Goal: Communication & Community: Answer question/provide support

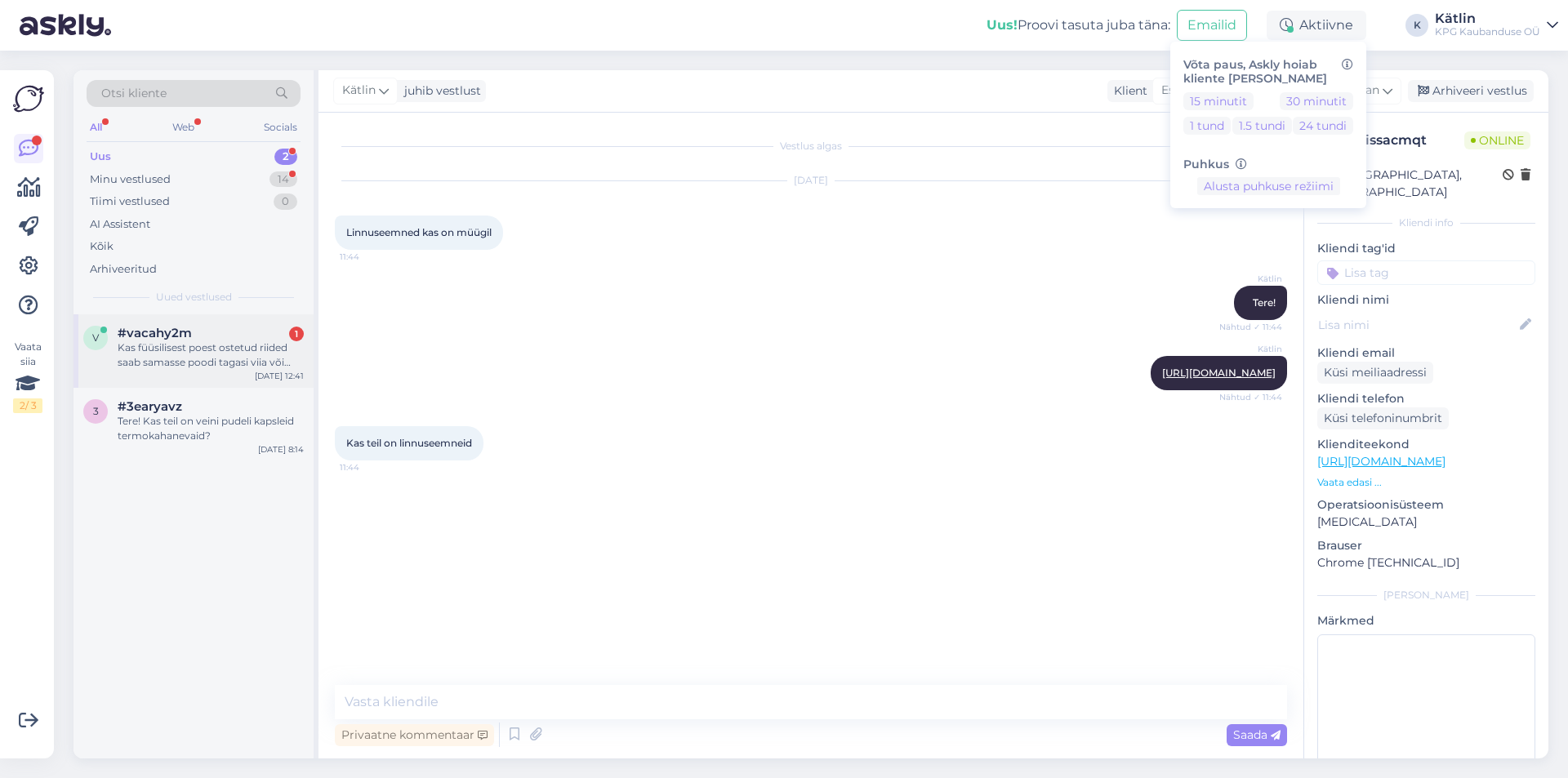
click at [247, 344] on div "Kas füüsilisest poest ostetud riided saab samasse poodi tagasi viia või ümber v…" at bounding box center [211, 354] width 187 height 29
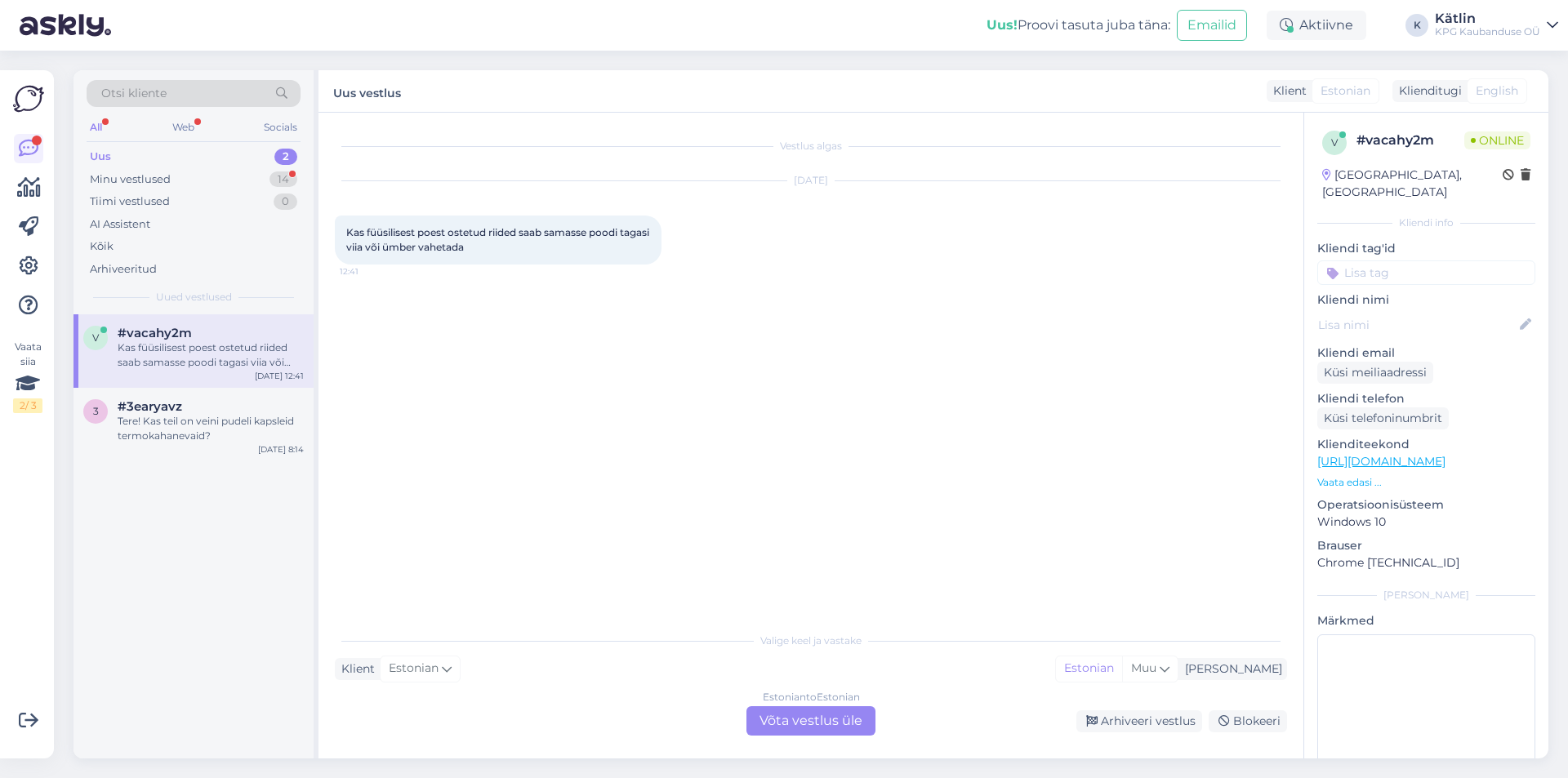
click at [818, 722] on div "Estonian to Estonian Võta vestlus üle" at bounding box center [810, 720] width 129 height 29
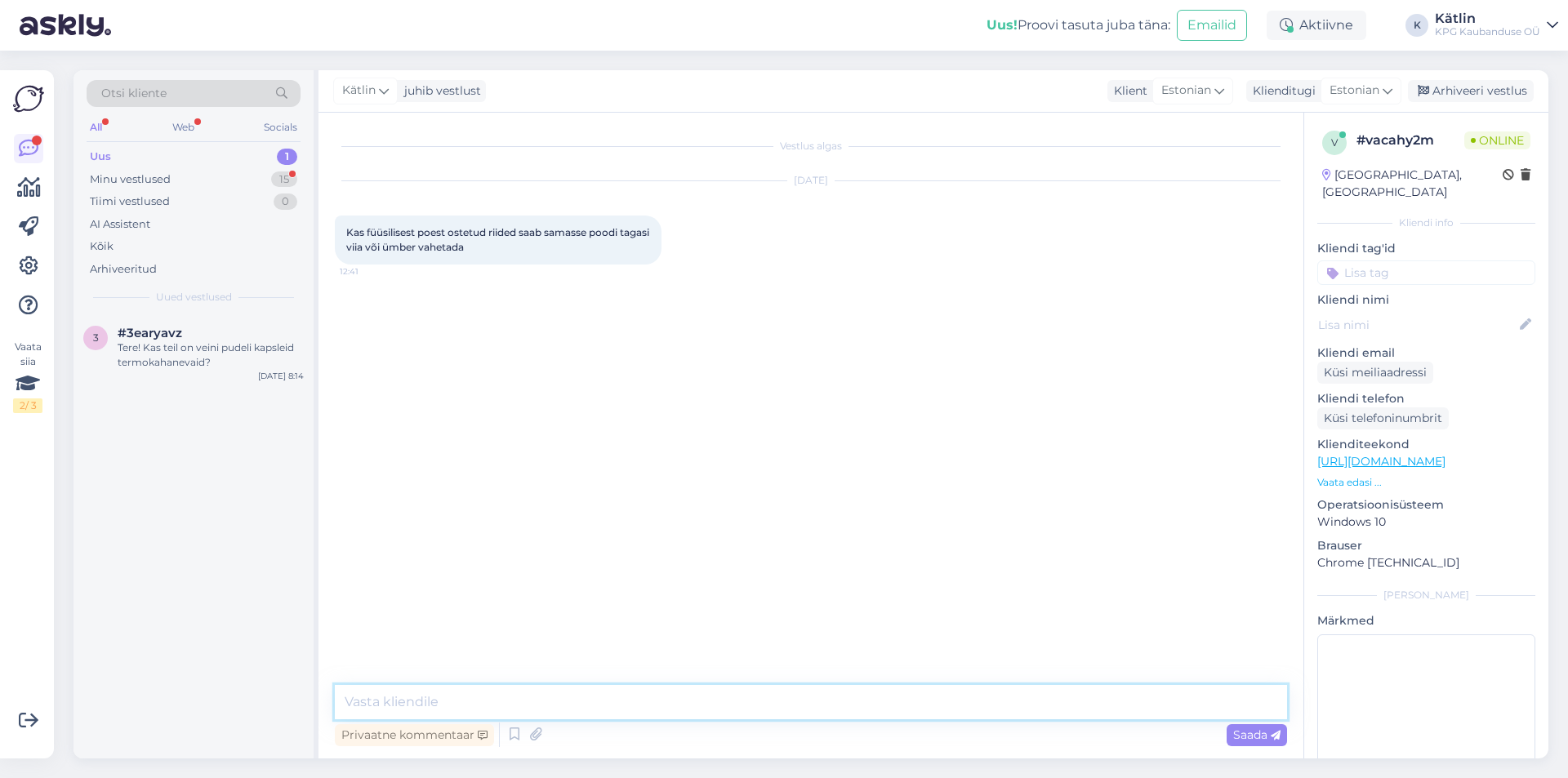
click at [611, 695] on textarea at bounding box center [811, 702] width 952 height 35
type textarea "Tere!"
type textarea "Tagasi viia ei saa, aga kui toode on originaalsiltidega, siis saab vahetada."
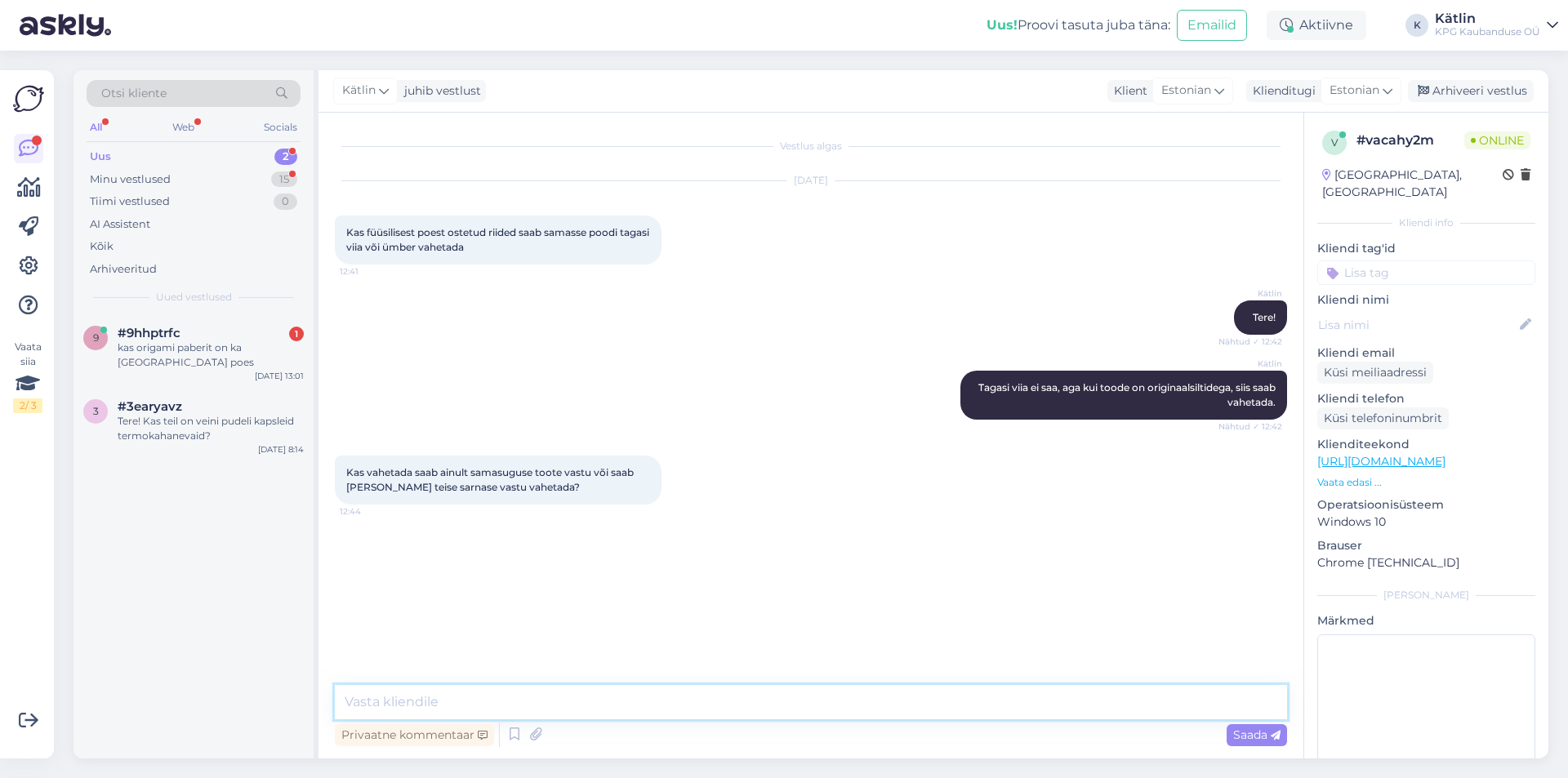
click at [450, 710] on textarea at bounding box center [811, 702] width 952 height 35
type textarea "Saab [PERSON_NAME] teise toote vastu."
click at [191, 357] on div "kas origami paberit on ka [GEOGRAPHIC_DATA] poes" at bounding box center [211, 354] width 187 height 29
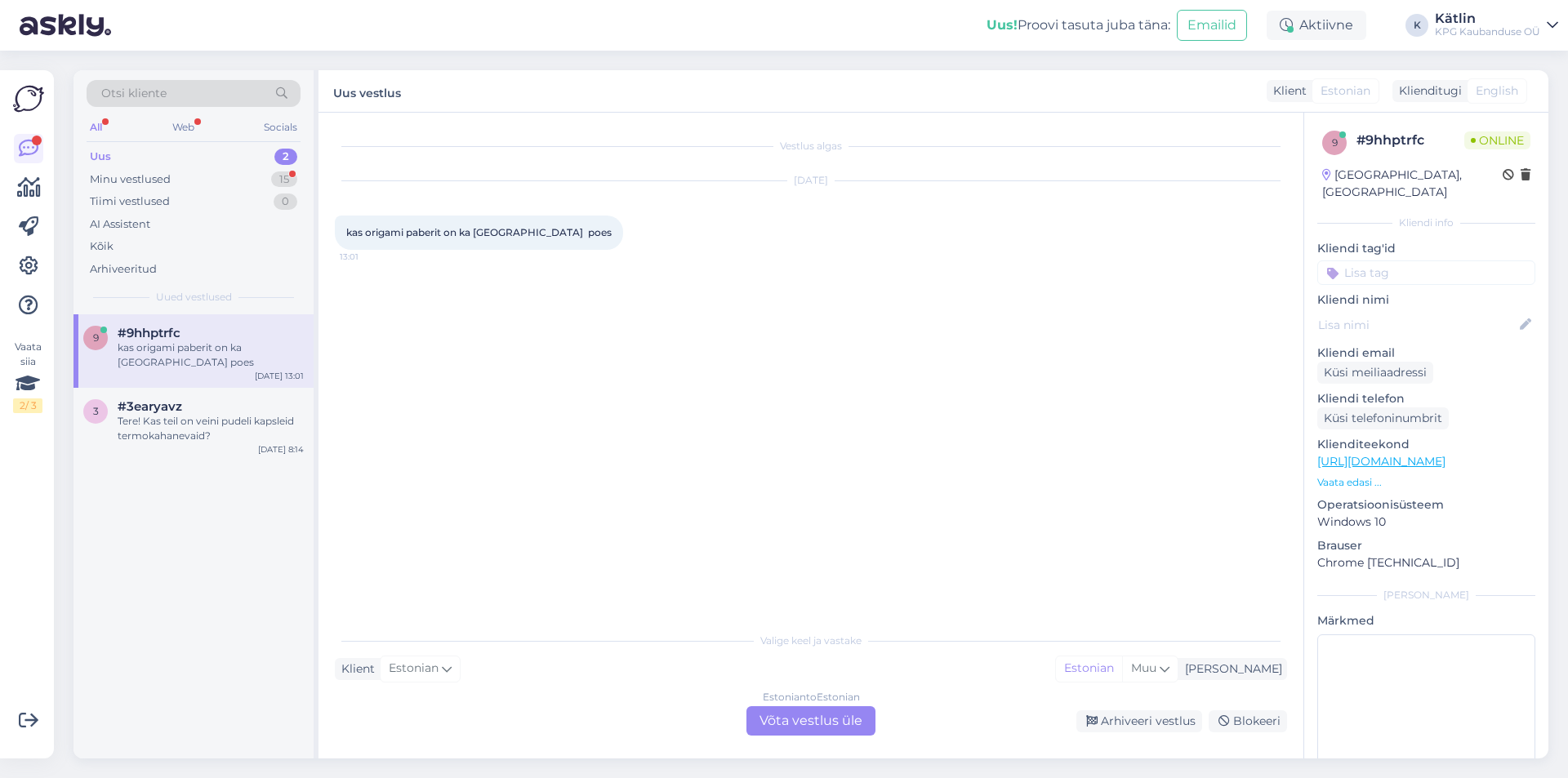
click at [1445, 454] on link "[URL][DOMAIN_NAME]" at bounding box center [1381, 461] width 128 height 15
click at [830, 711] on div "Estonian to Estonian Võta vestlus üle" at bounding box center [810, 720] width 129 height 29
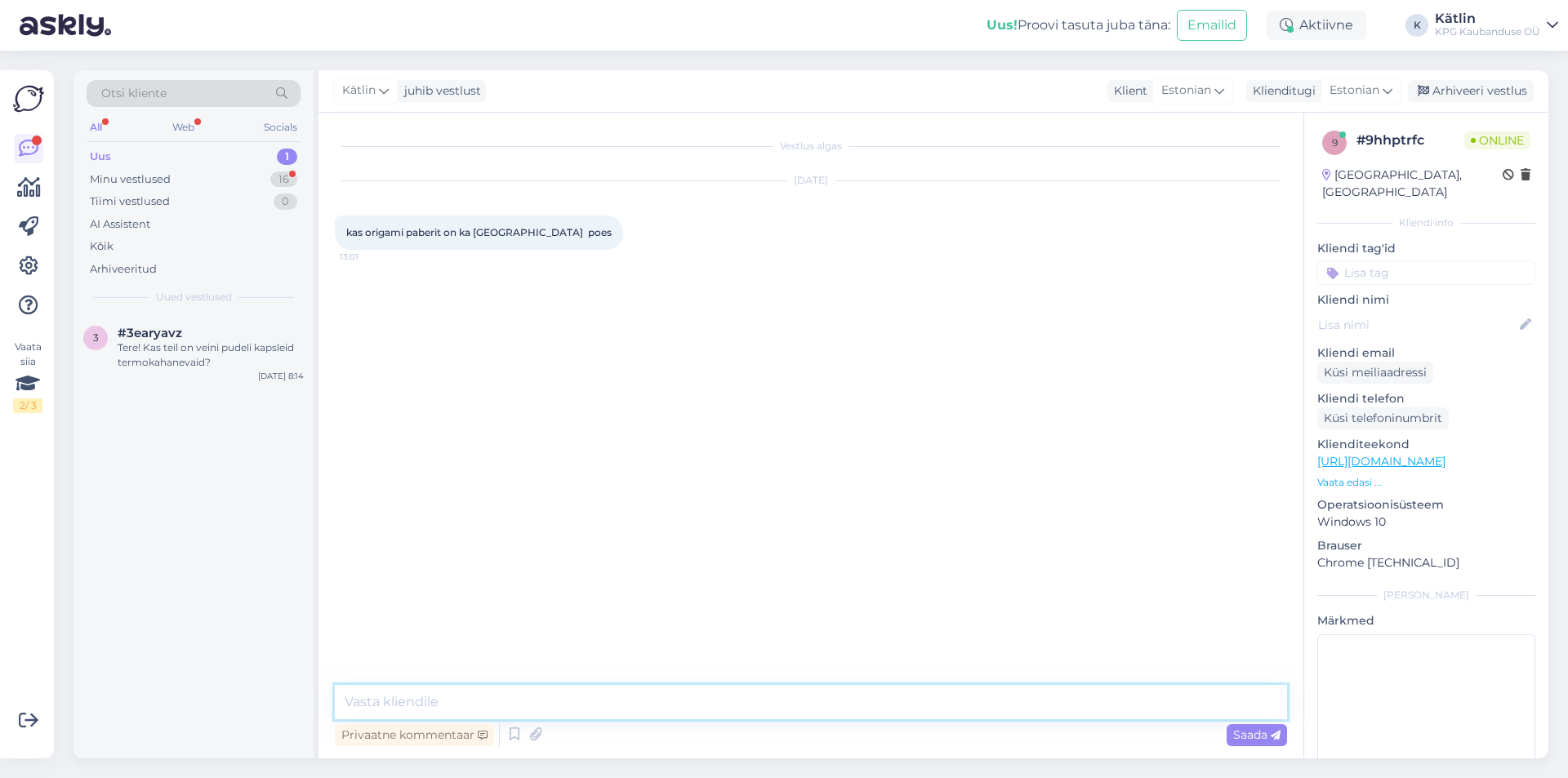
click at [774, 703] on textarea at bounding box center [811, 702] width 952 height 35
paste textarea "5552 0546"
type textarea "Tere! Jah, peaks olema, kuid täpse saadavuse info saate otse poest uurides: 555…"
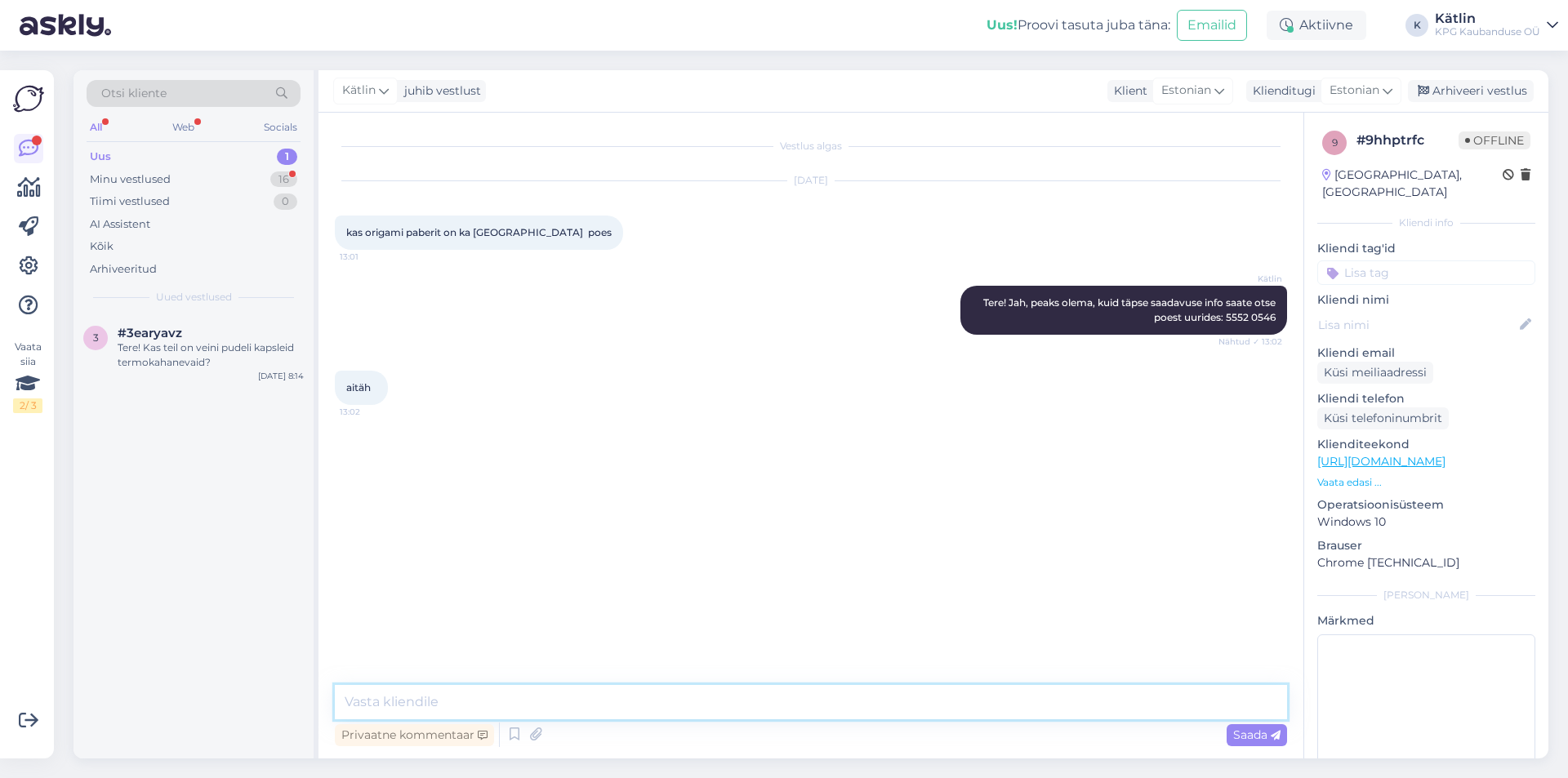
click at [452, 713] on textarea at bounding box center [811, 702] width 952 height 35
click at [177, 182] on div "Minu vestlused 16" at bounding box center [193, 179] width 214 height 23
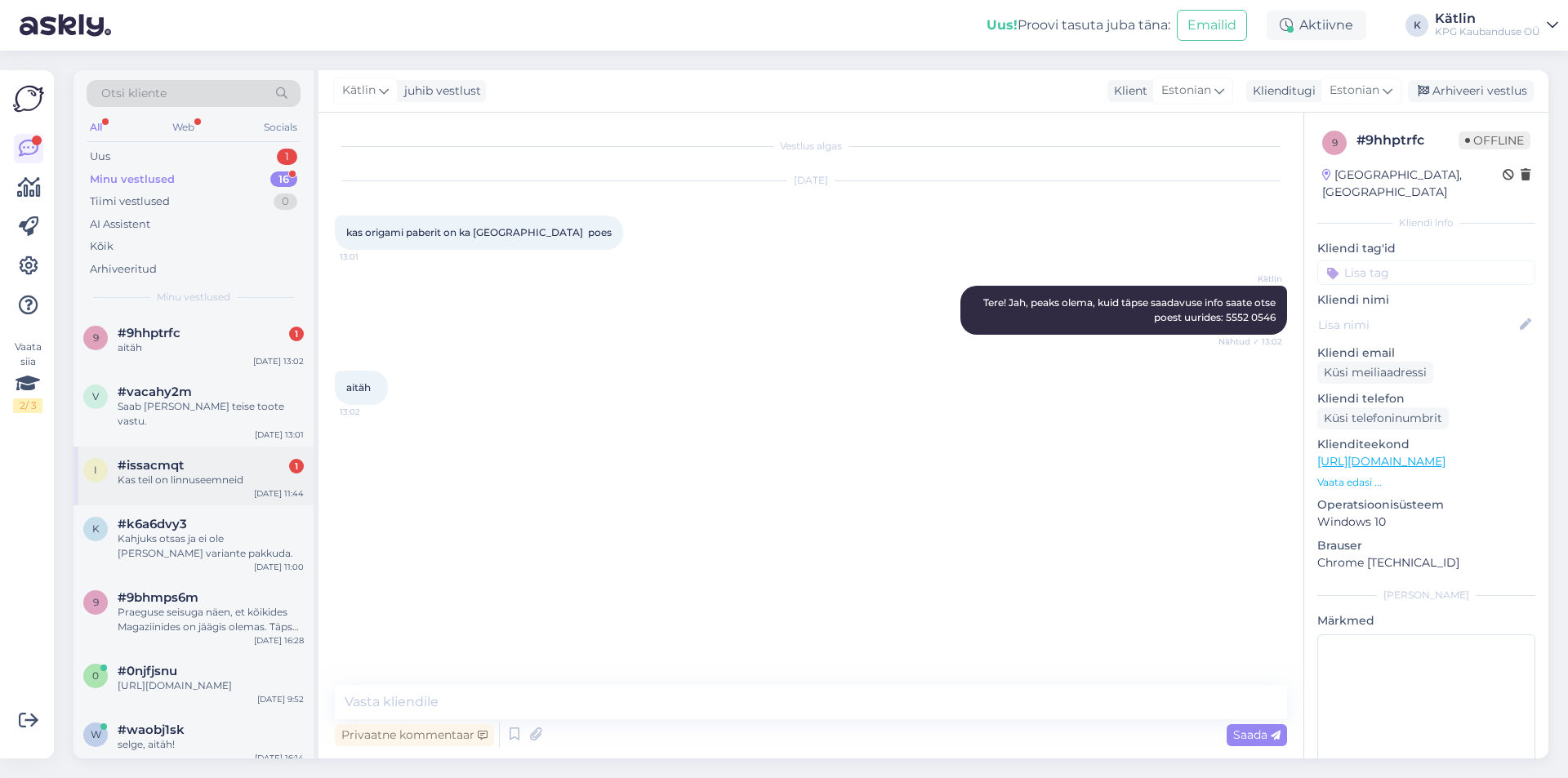
click at [194, 472] on div "Kas teil on linnuseemneid" at bounding box center [211, 480] width 187 height 15
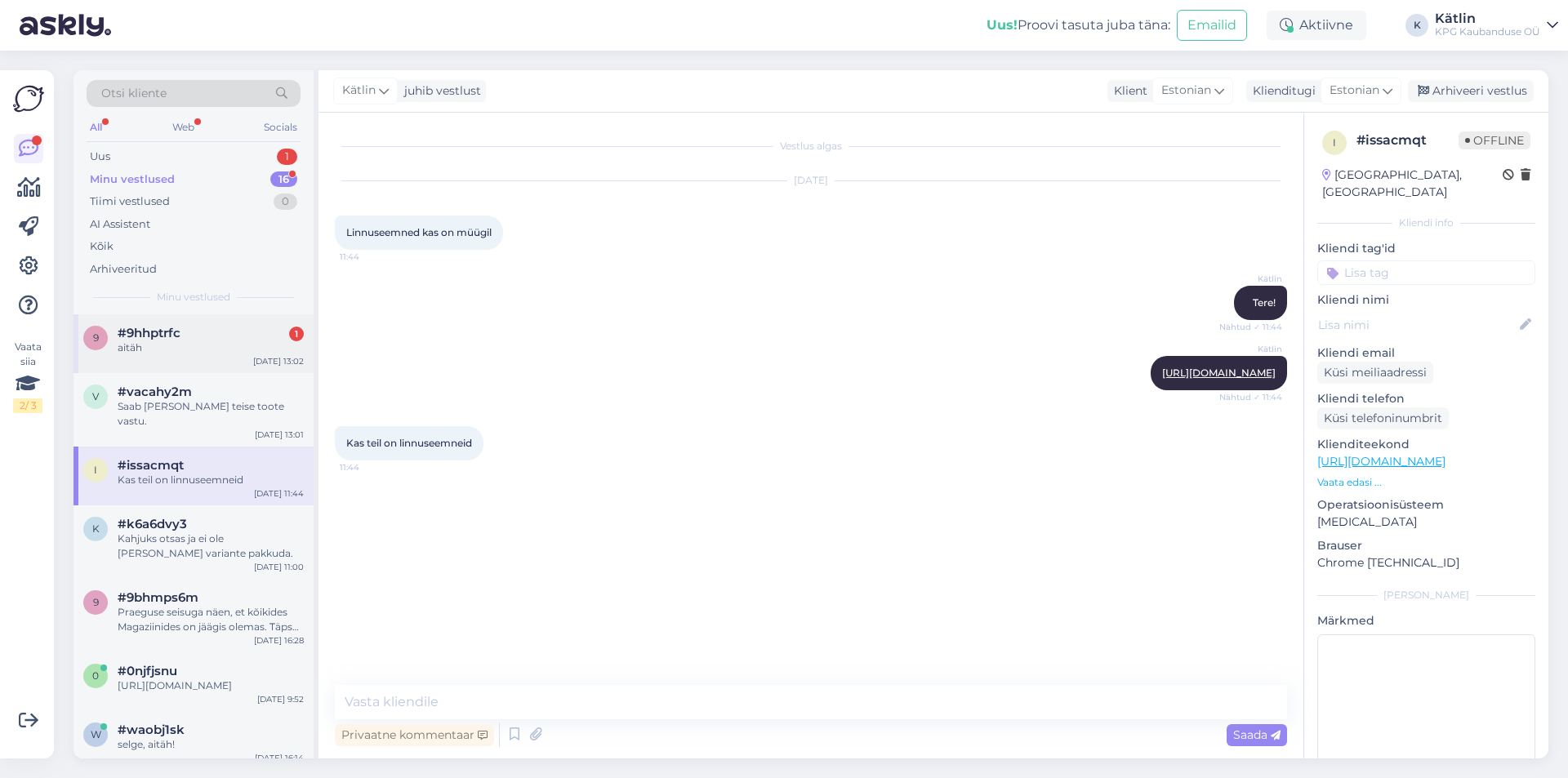
click at [170, 343] on div "aitäh" at bounding box center [211, 347] width 187 height 15
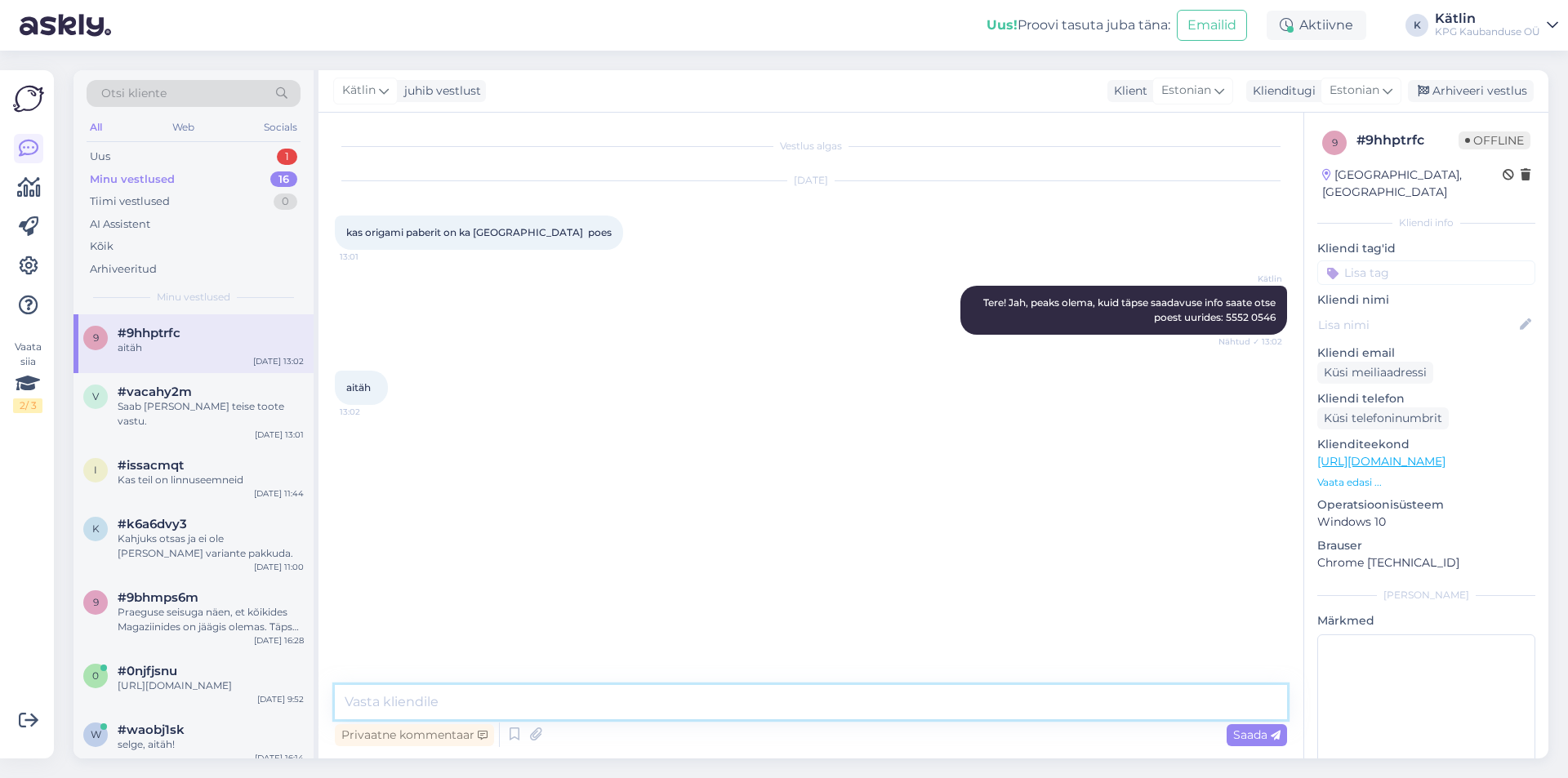
click at [491, 711] on textarea at bounding box center [811, 702] width 952 height 35
click at [152, 147] on div "Uus 1" at bounding box center [193, 157] width 214 height 23
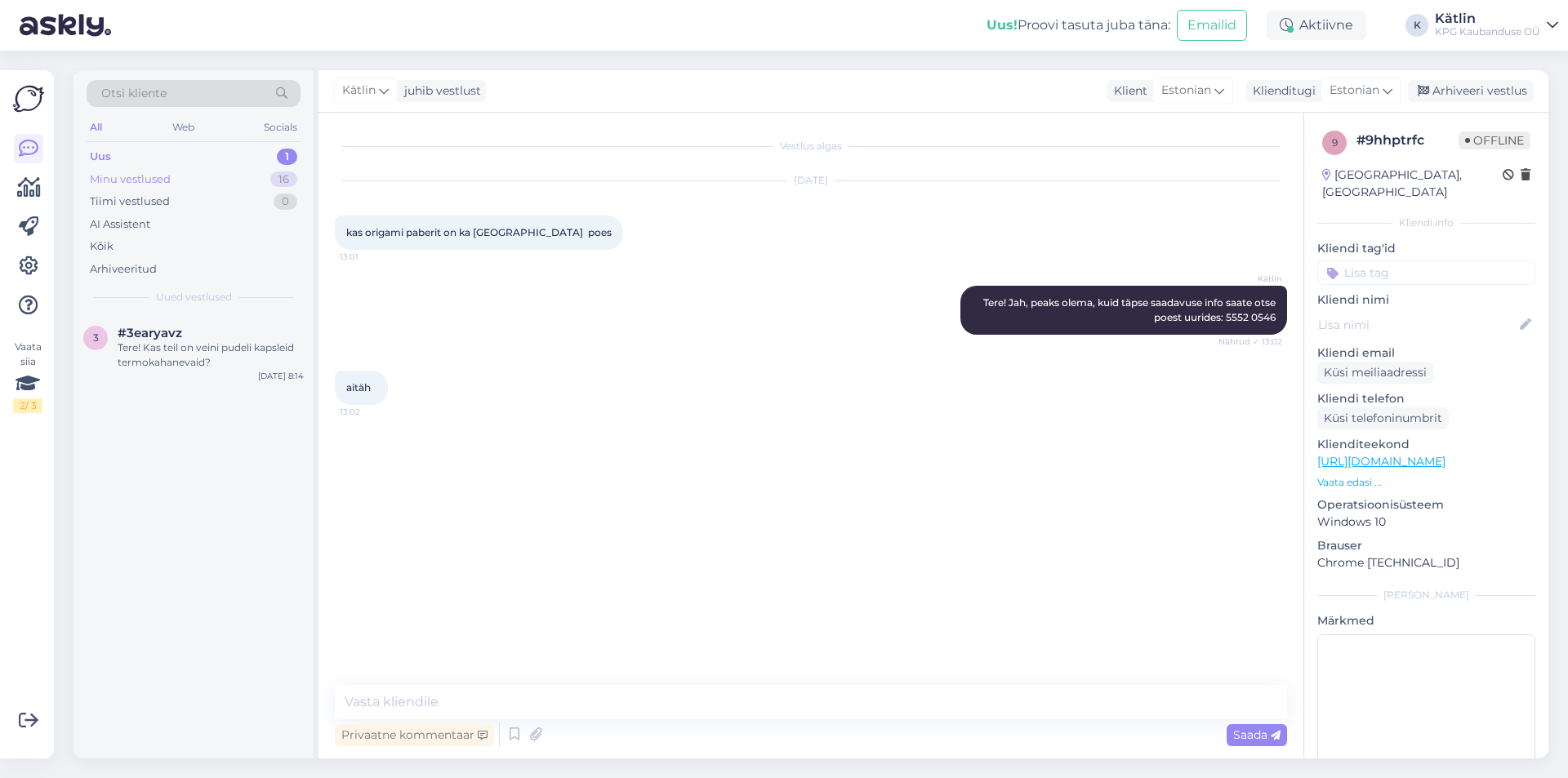
click at [136, 176] on div "Minu vestlused" at bounding box center [130, 179] width 81 height 16
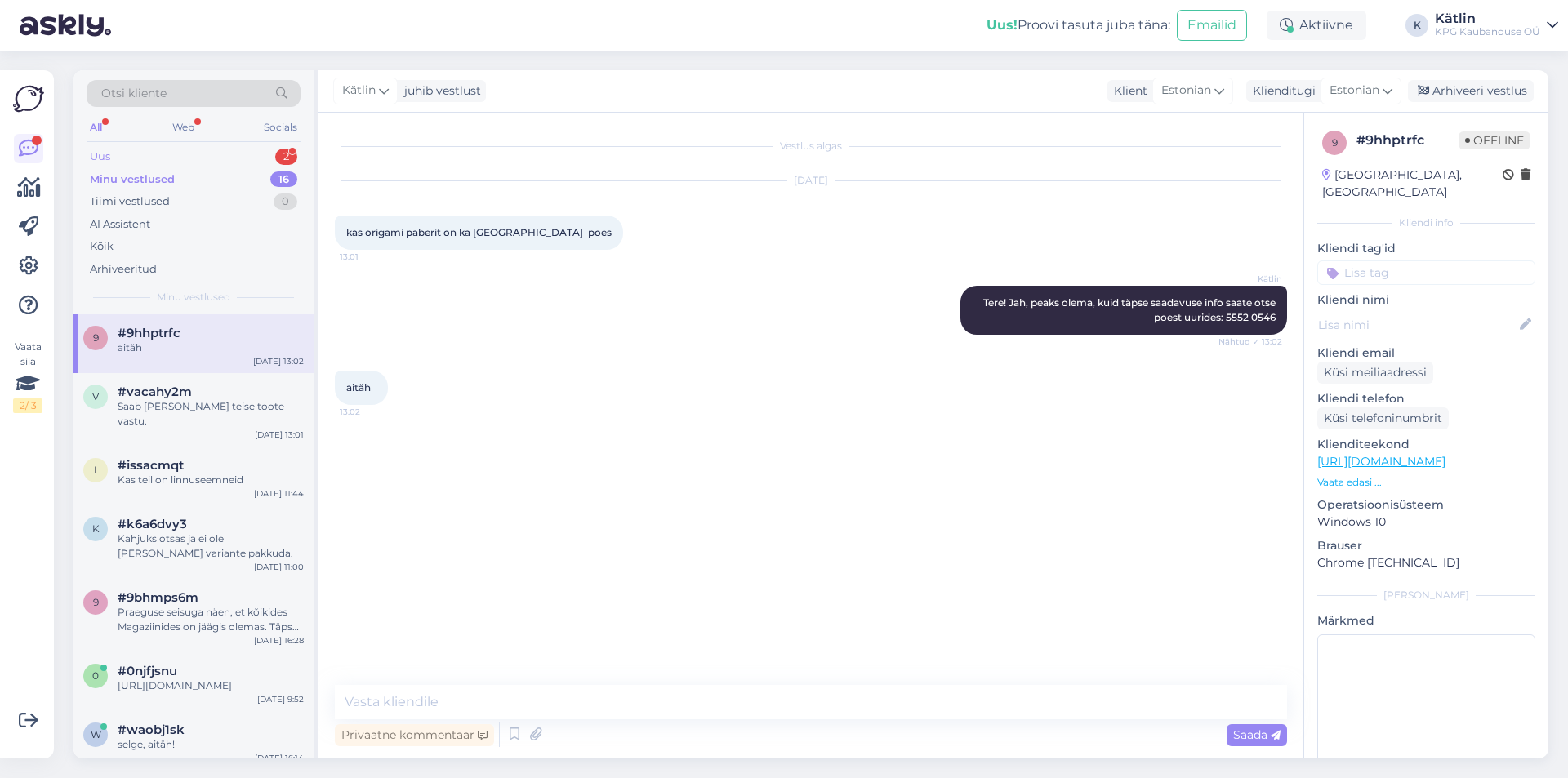
click at [195, 157] on div "Uus 2" at bounding box center [193, 157] width 214 height 23
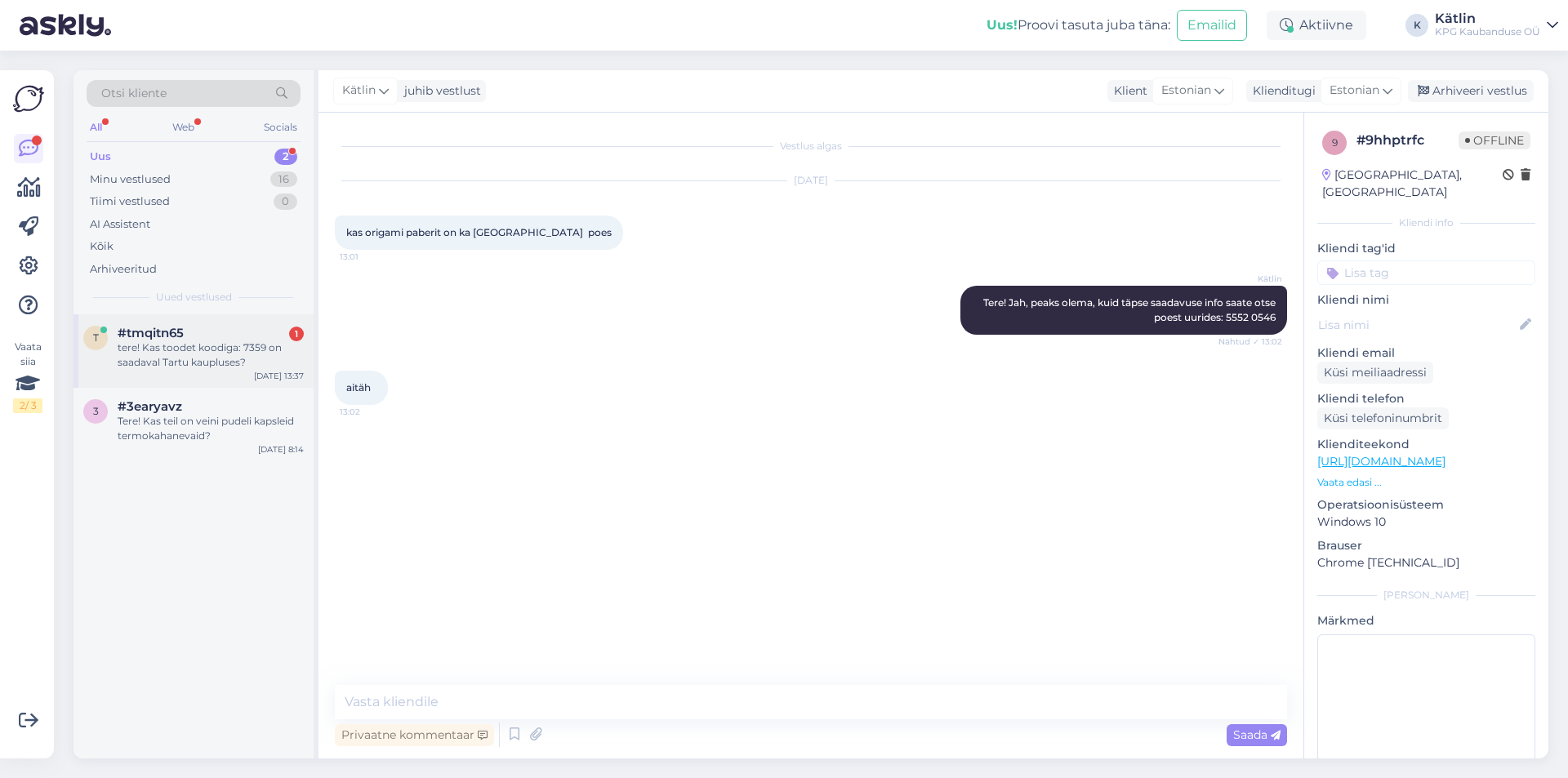
click at [251, 329] on div "#tmqitn65 1" at bounding box center [211, 333] width 187 height 15
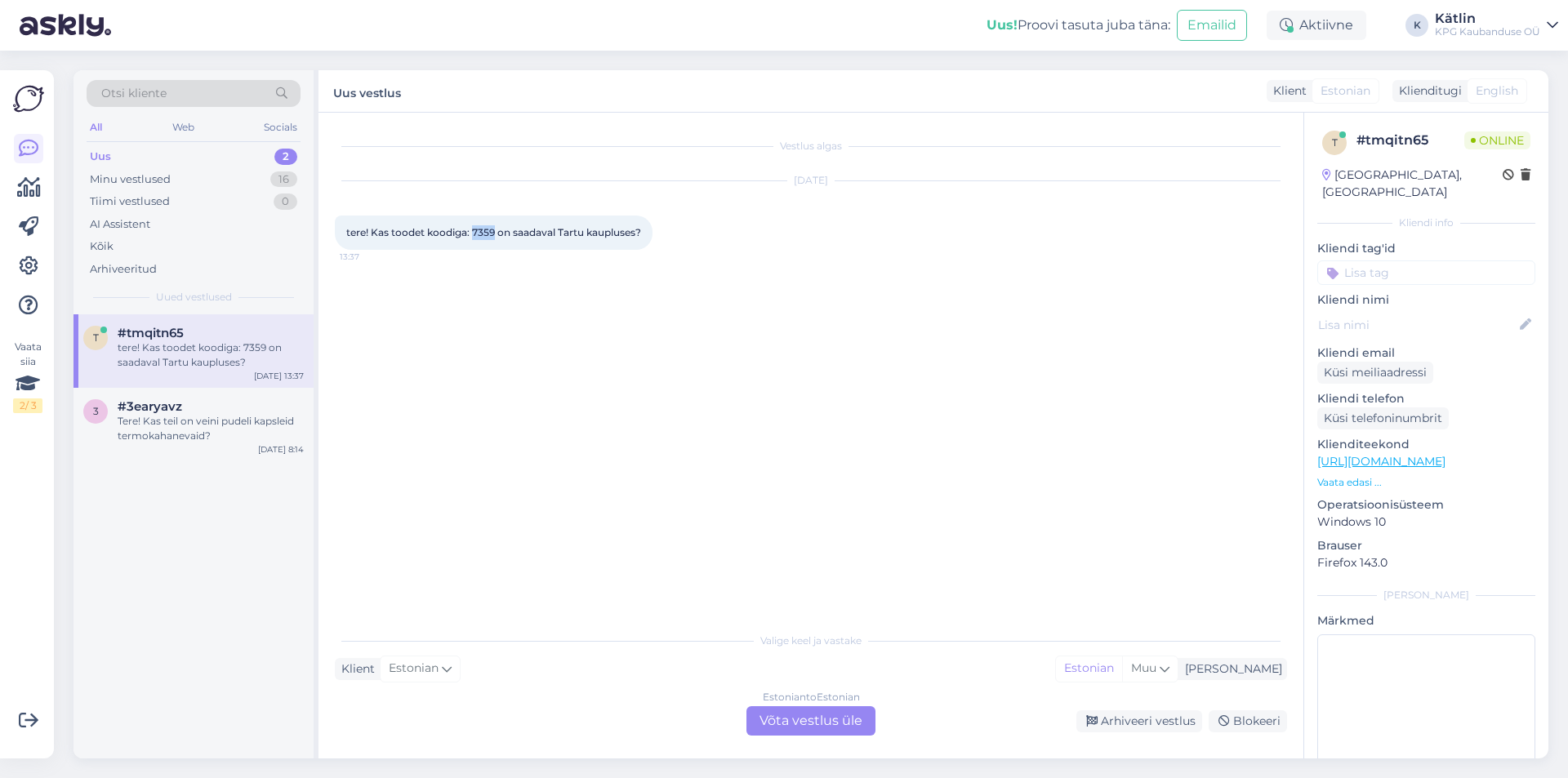
drag, startPoint x: 471, startPoint y: 233, endPoint x: 496, endPoint y: 233, distance: 25.0
click at [496, 233] on span "tere! Kas toodet koodiga: 7359 on saadaval Tartu kaupluses?" at bounding box center [494, 233] width 295 height 12
copy span "7359"
click at [791, 718] on div "Estonian to Estonian Võta vestlus üle" at bounding box center [810, 720] width 129 height 29
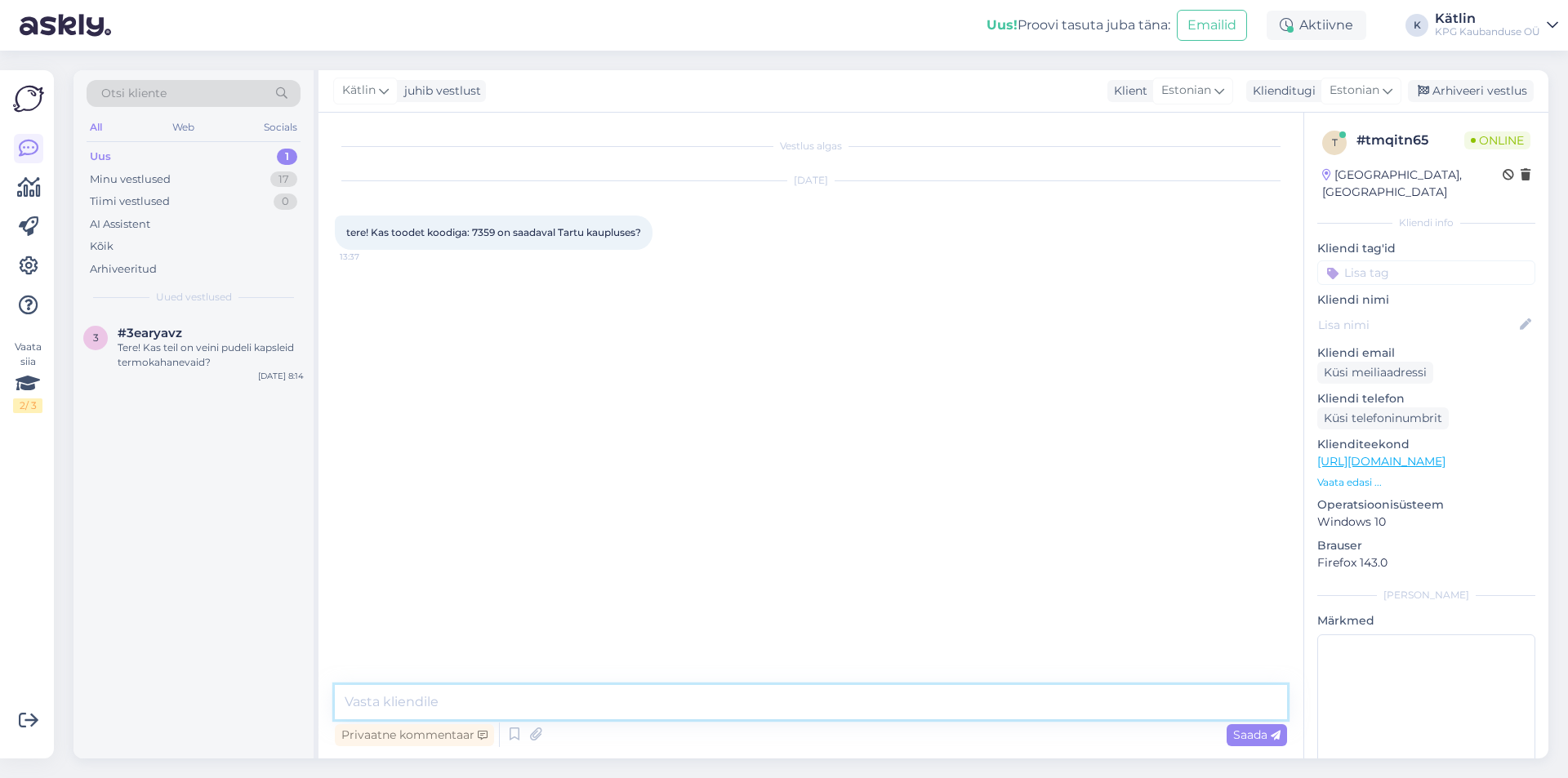
click at [531, 706] on textarea at bounding box center [811, 702] width 952 height 35
type textarea "Tere! Jah, peaks olema saadaval."
